Goal: Manage account settings

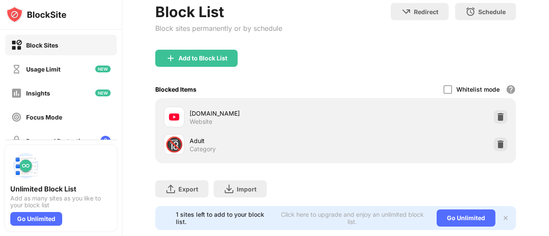
scroll to position [85, 0]
click at [497, 115] on img at bounding box center [501, 116] width 9 height 9
